Goal: Task Accomplishment & Management: Complete application form

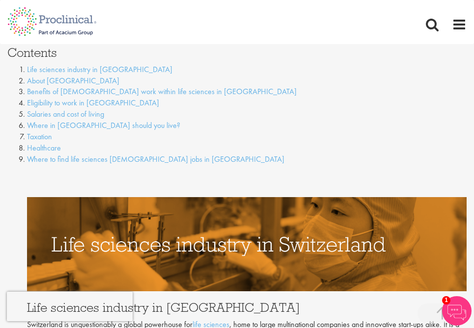
scroll to position [245, 0]
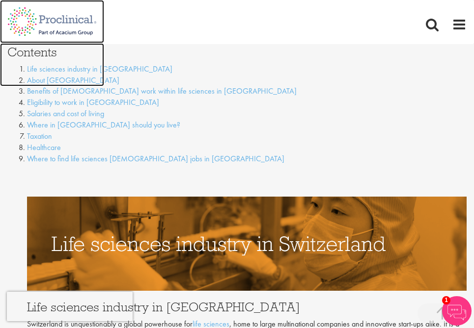
click at [102, 69] on img at bounding box center [52, 64] width 104 height 43
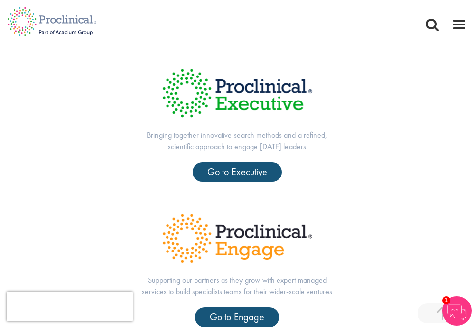
scroll to position [403, 0]
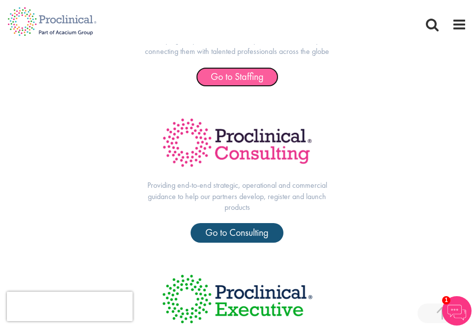
click at [242, 81] on span "Go to Staffing" at bounding box center [237, 76] width 53 height 13
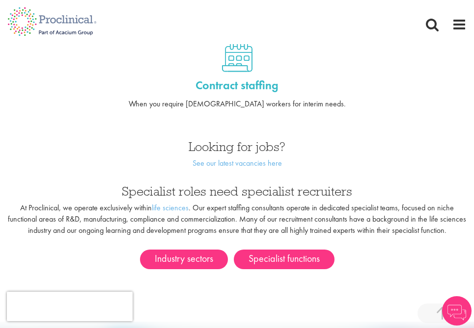
scroll to position [451, 0]
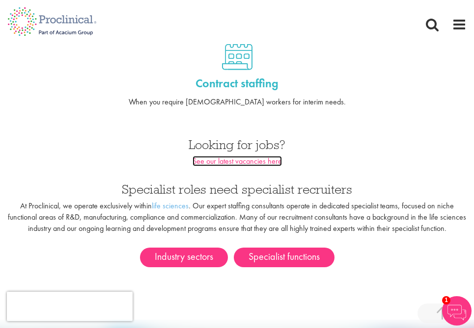
click at [242, 164] on link "See our latest vacancies here" at bounding box center [236, 161] width 89 height 10
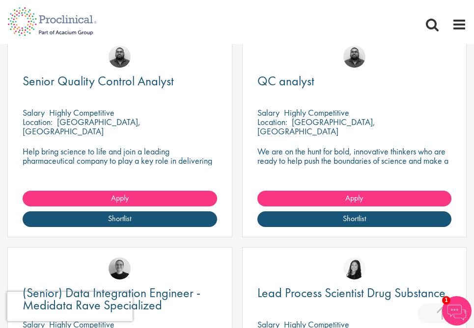
scroll to position [597, 0]
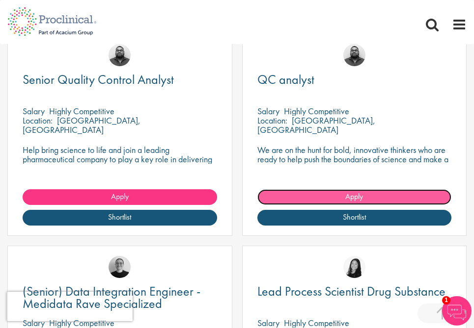
click at [317, 194] on link "Apply" at bounding box center [354, 197] width 194 height 16
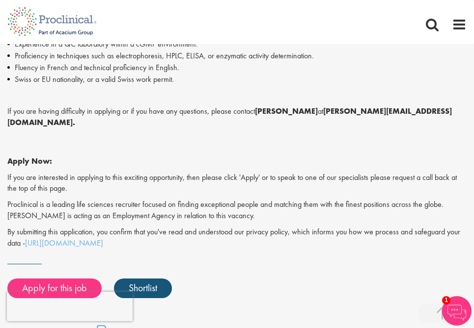
scroll to position [552, 0]
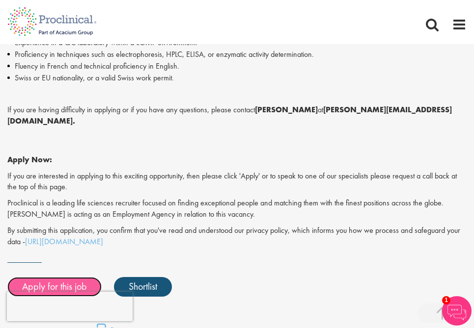
click at [70, 277] on link "Apply for this job" at bounding box center [54, 287] width 94 height 20
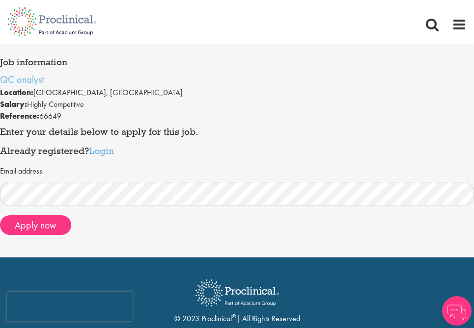
scroll to position [85, 0]
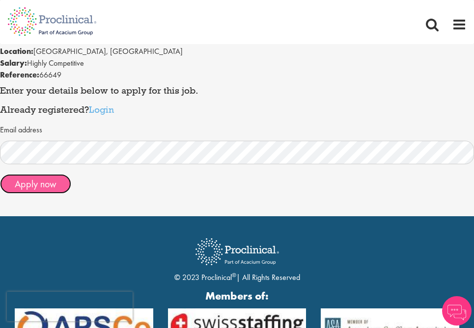
click at [56, 184] on button "Apply now" at bounding box center [35, 184] width 71 height 20
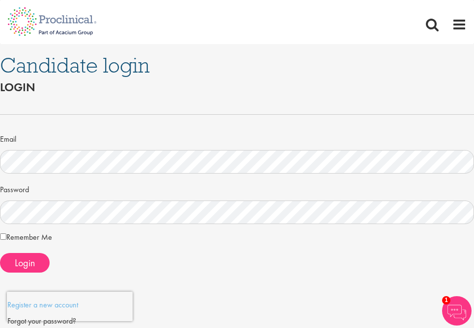
click at [27, 236] on label "Remember Me" at bounding box center [26, 238] width 52 height 12
click at [19, 266] on span "Login" at bounding box center [25, 263] width 20 height 13
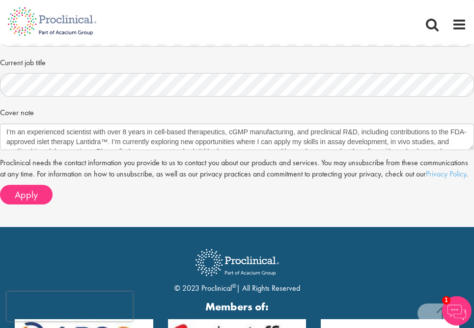
scroll to position [434, 0]
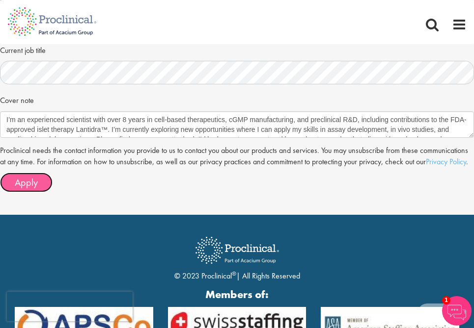
click at [35, 175] on button "Apply" at bounding box center [26, 183] width 53 height 20
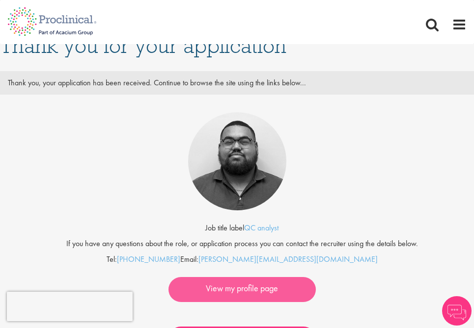
scroll to position [22, 0]
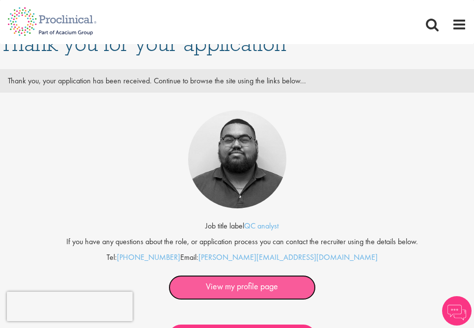
click at [260, 297] on link "View my profile page" at bounding box center [241, 287] width 147 height 25
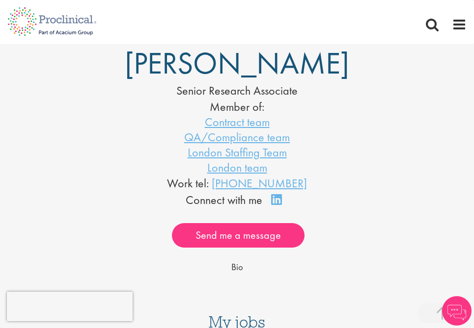
scroll to position [399, 0]
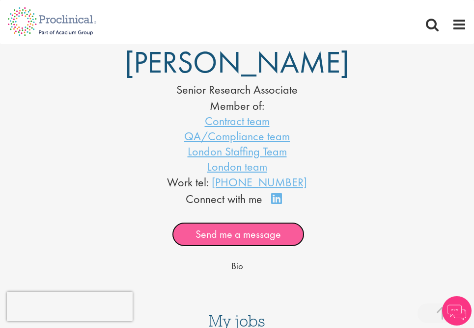
click at [206, 235] on link "Send me a message" at bounding box center [238, 234] width 132 height 25
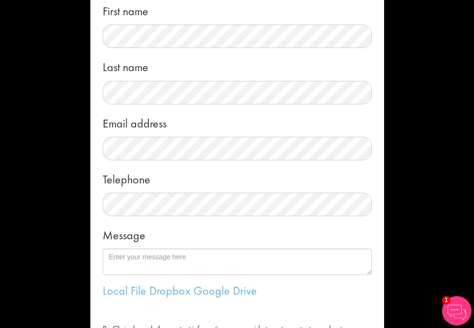
scroll to position [22, 0]
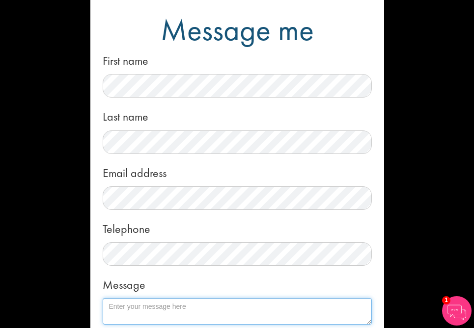
click at [119, 310] on textarea "Message" at bounding box center [237, 311] width 269 height 26
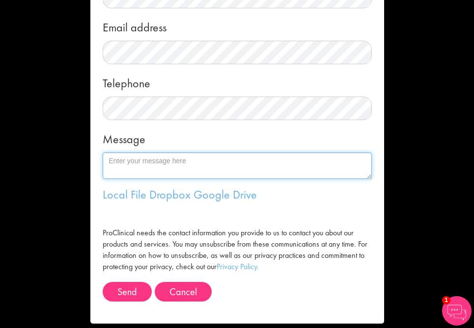
scroll to position [178, 0]
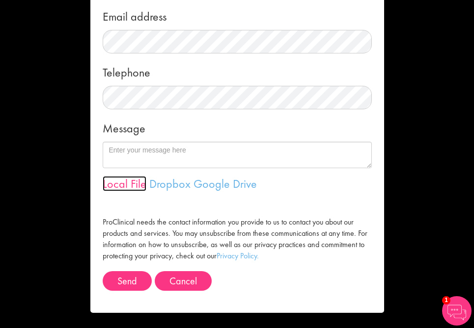
click at [129, 188] on link "Local File" at bounding box center [125, 183] width 44 height 15
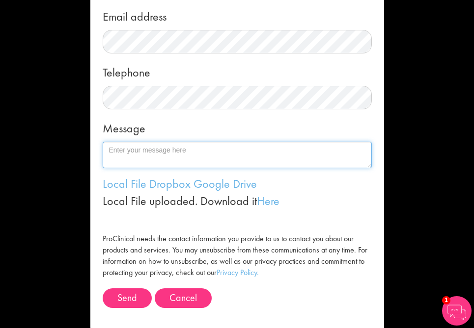
click at [147, 157] on textarea "Message" at bounding box center [237, 155] width 269 height 26
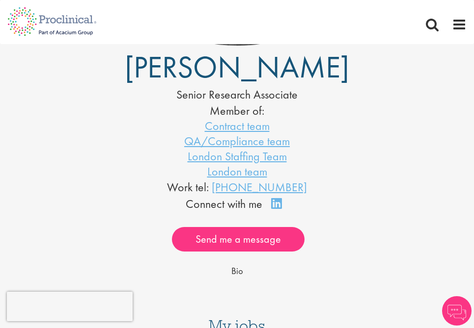
scroll to position [399, 0]
